Goal: Navigation & Orientation: Find specific page/section

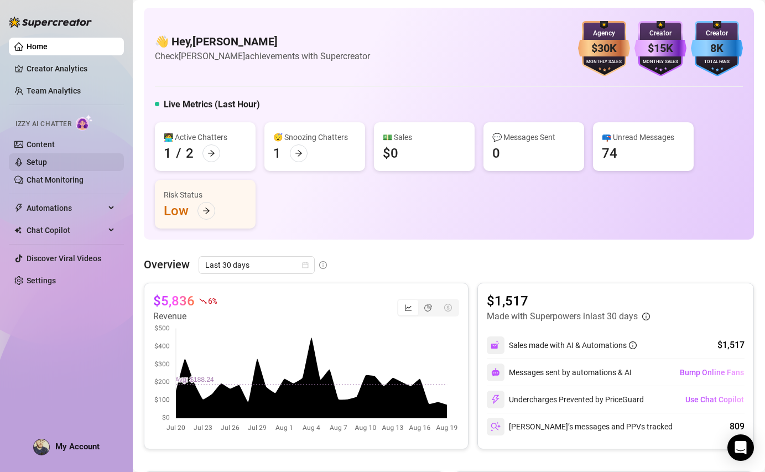
click at [40, 162] on link "Setup" at bounding box center [37, 162] width 20 height 9
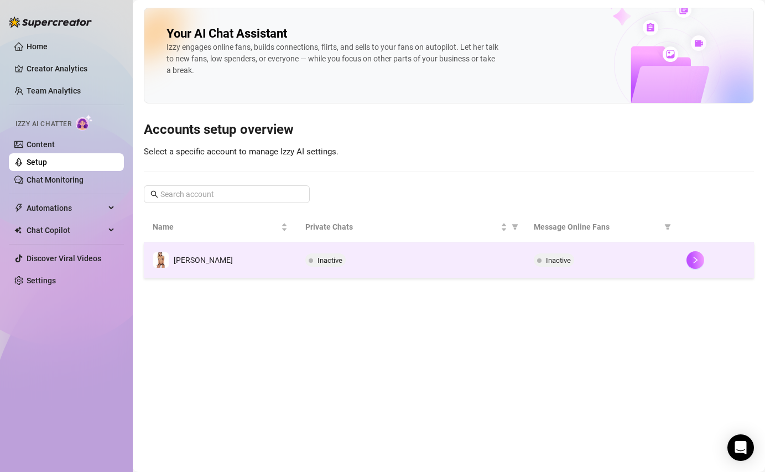
click at [709, 264] on div at bounding box center [715, 260] width 59 height 18
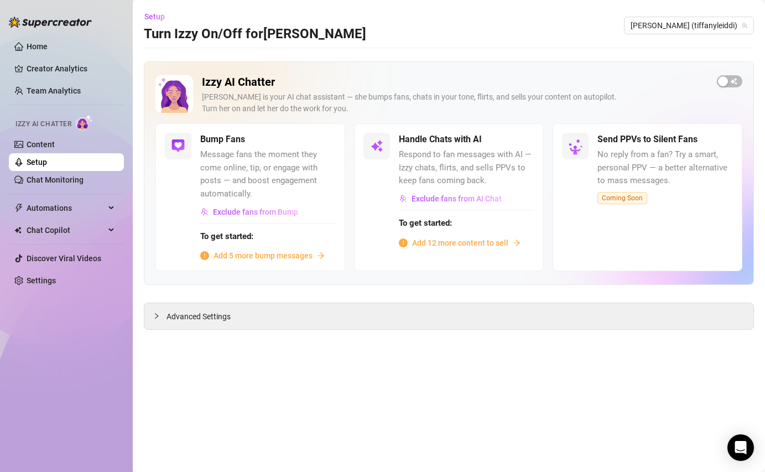
click at [622, 171] on span "No reply from a fan? Try a smart, personal PPV — a better alternative to mass m…" at bounding box center [665, 167] width 136 height 39
click at [194, 314] on span "Advanced Settings" at bounding box center [199, 316] width 64 height 12
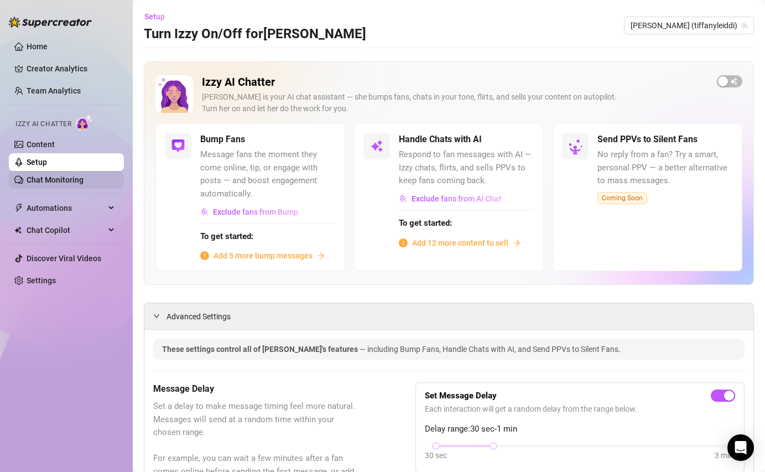
click at [62, 178] on link "Chat Monitoring" at bounding box center [55, 179] width 57 height 9
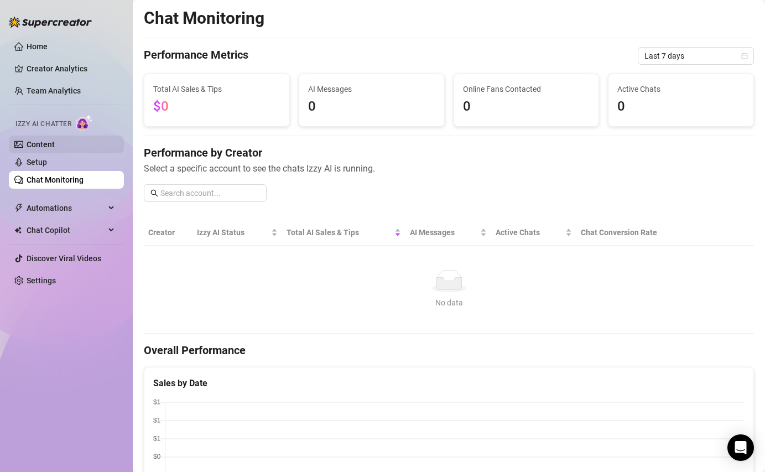
click at [27, 142] on link "Content" at bounding box center [41, 144] width 28 height 9
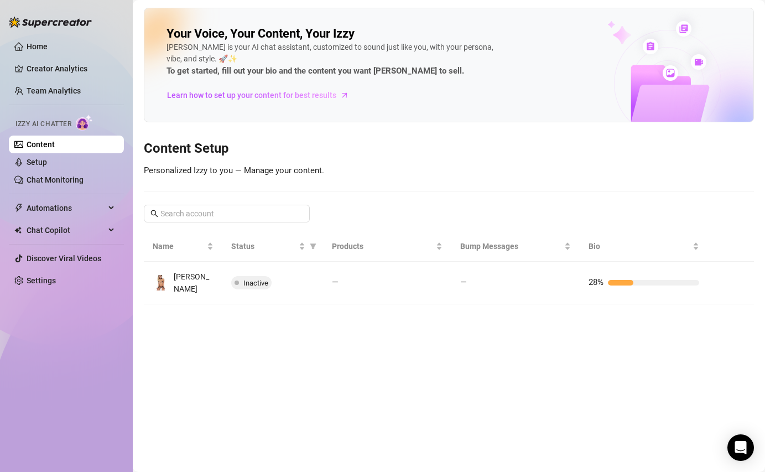
click at [75, 197] on ul "Home Creator Analytics Team Analytics Izzy AI Chatter Content Setup Chat Monito…" at bounding box center [66, 163] width 115 height 261
click at [76, 205] on span "Automations" at bounding box center [66, 208] width 79 height 18
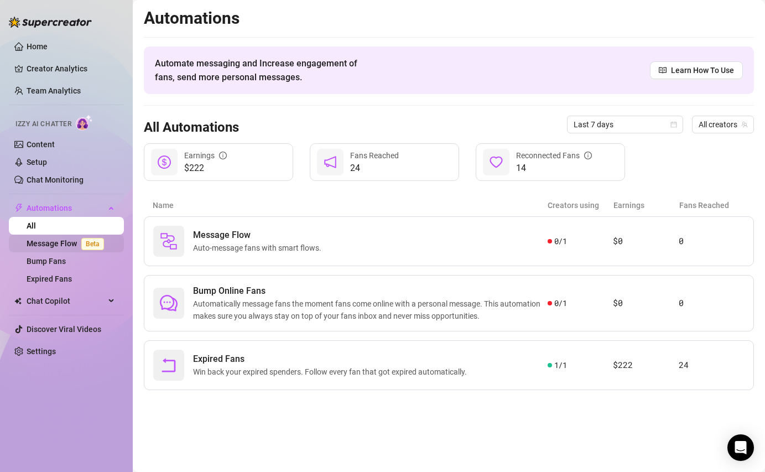
click at [65, 248] on link "Message Flow Beta" at bounding box center [68, 243] width 82 height 9
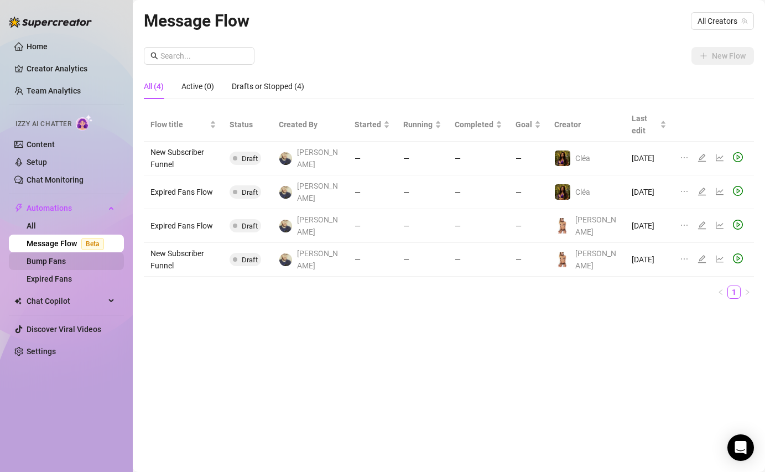
click at [66, 258] on link "Bump Fans" at bounding box center [46, 261] width 39 height 9
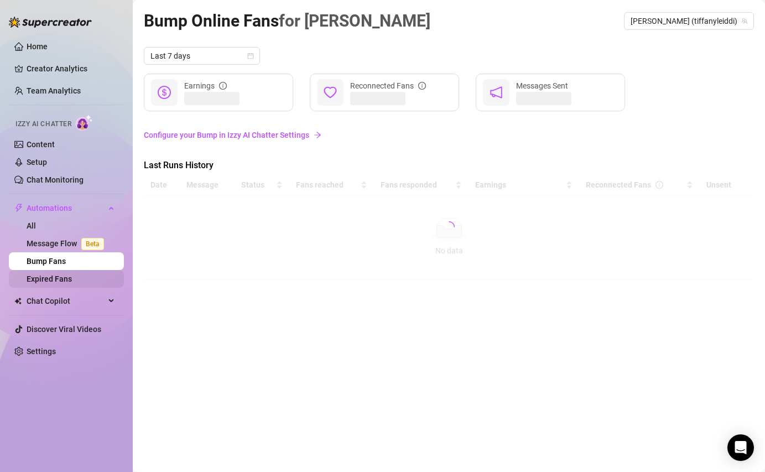
click at [66, 275] on link "Expired Fans" at bounding box center [49, 278] width 45 height 9
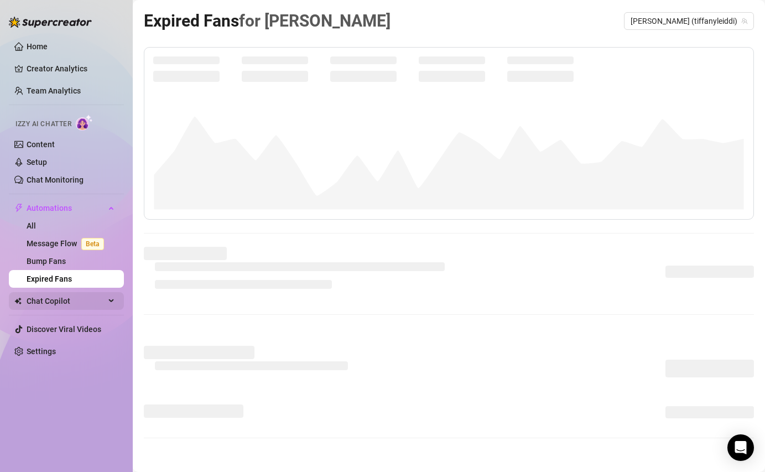
click at [69, 299] on span "Chat Copilot" at bounding box center [66, 301] width 79 height 18
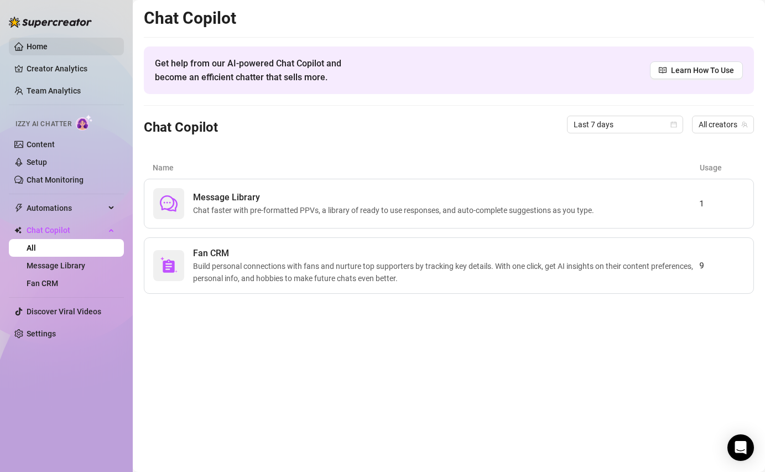
click at [48, 42] on link "Home" at bounding box center [37, 46] width 21 height 9
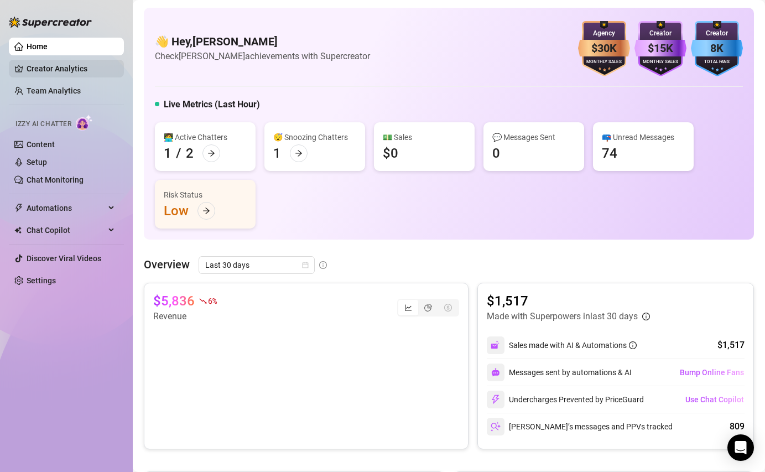
click at [52, 62] on link "Creator Analytics" at bounding box center [71, 69] width 89 height 18
